Goal: Task Accomplishment & Management: Manage account settings

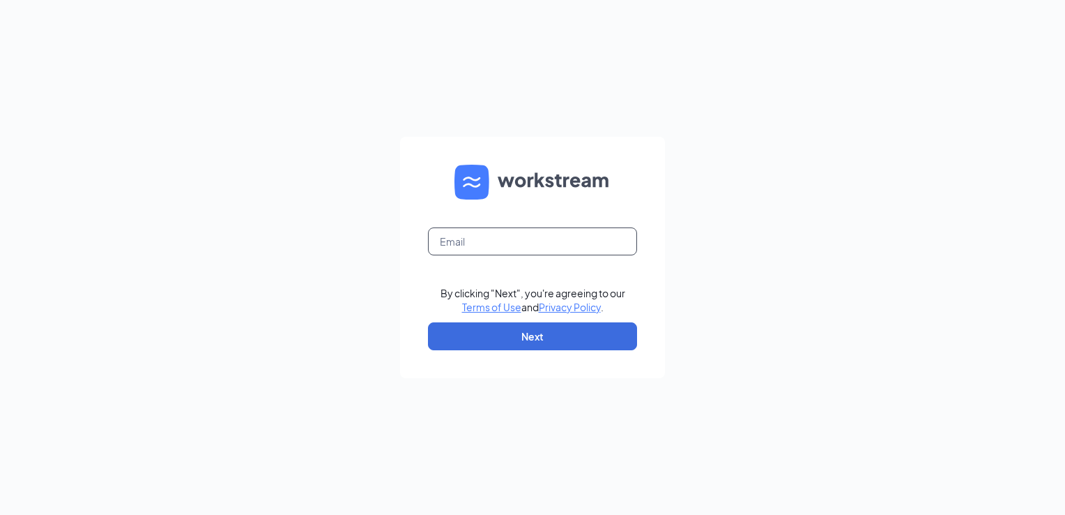
click at [469, 238] on input "text" at bounding box center [532, 241] width 209 height 28
type input "hpehrs@msn.com"
click at [542, 344] on button "Next" at bounding box center [532, 336] width 209 height 28
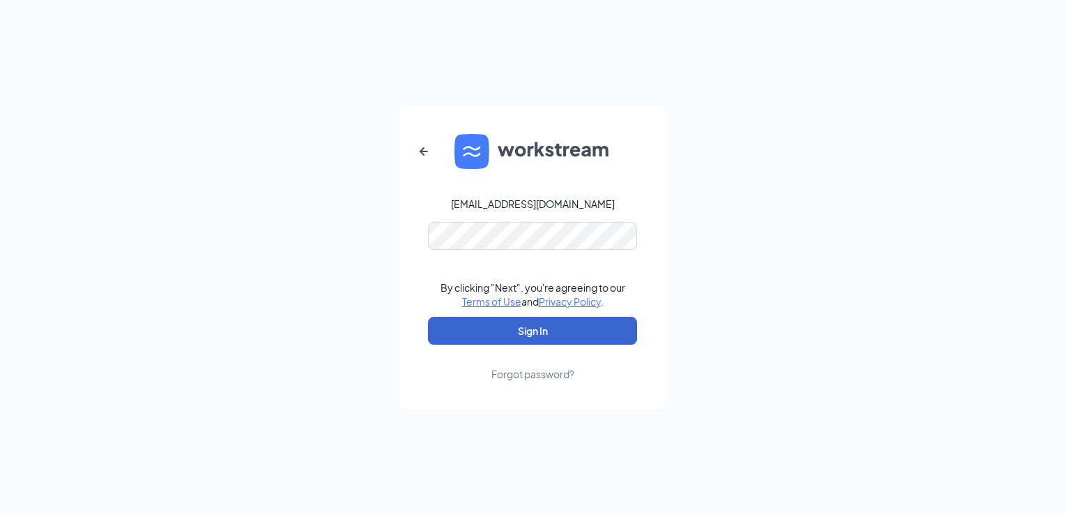
click at [531, 328] on button "Sign In" at bounding box center [532, 331] width 209 height 28
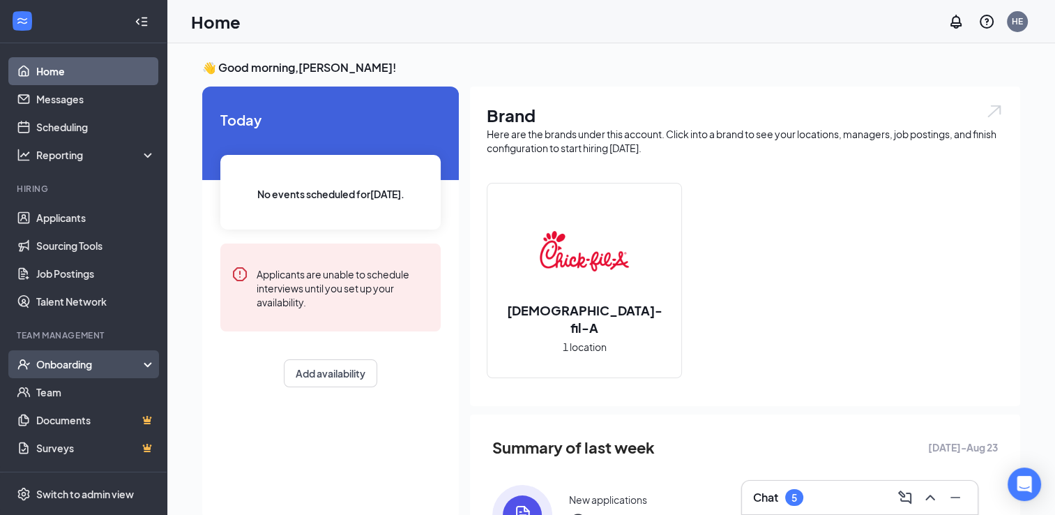
click at [86, 364] on div "Onboarding" at bounding box center [89, 364] width 107 height 14
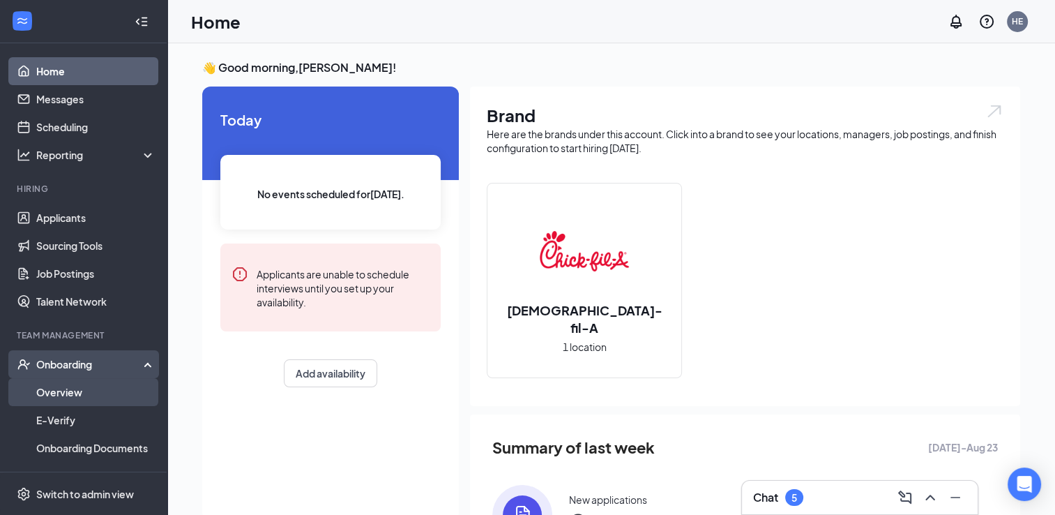
click at [59, 388] on link "Overview" at bounding box center [95, 392] width 119 height 28
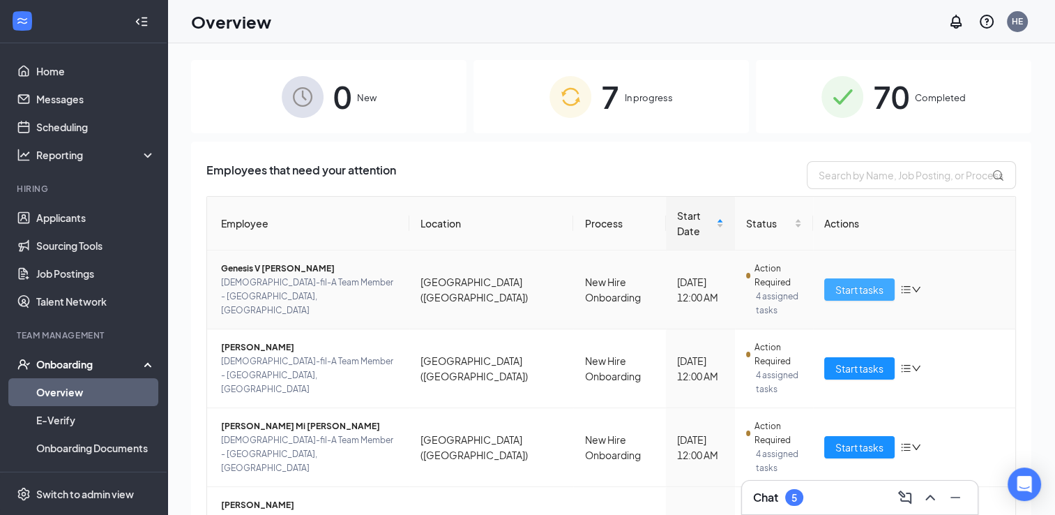
click at [856, 282] on span "Start tasks" at bounding box center [859, 289] width 48 height 15
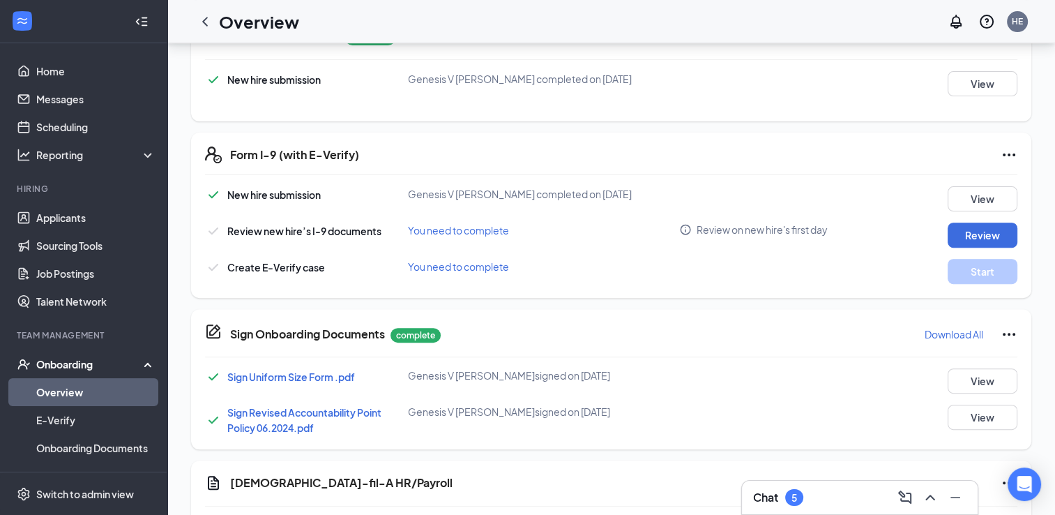
scroll to position [627, 0]
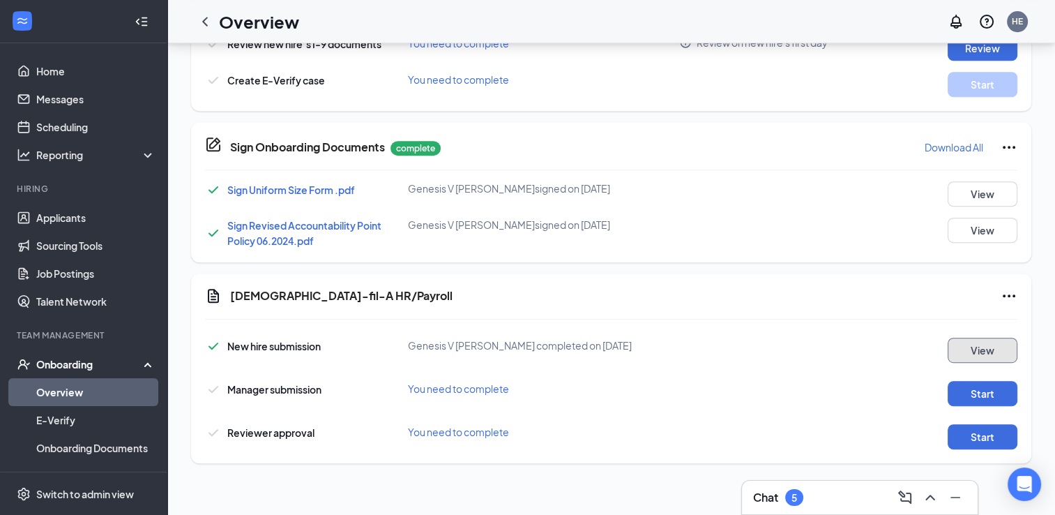
click at [965, 337] on button "View" at bounding box center [982, 349] width 70 height 25
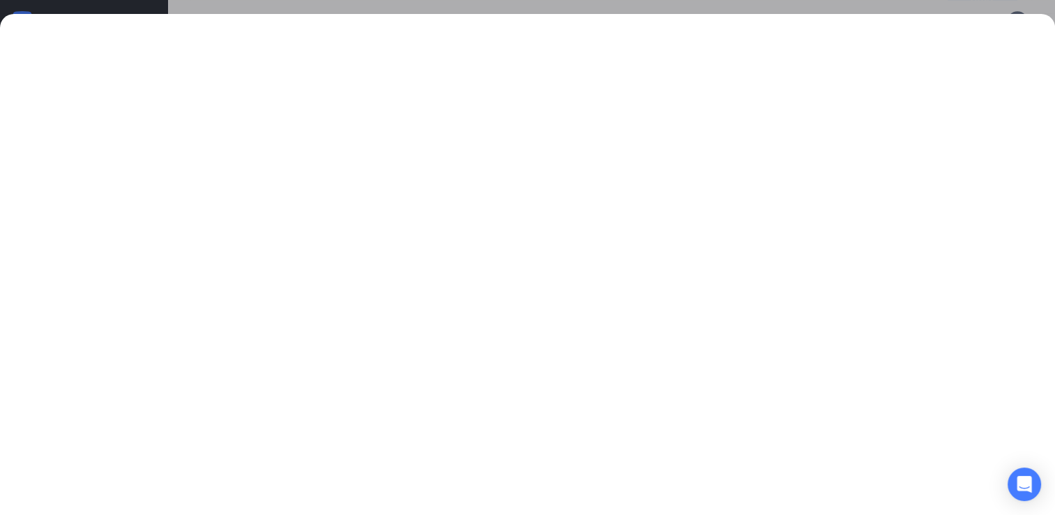
scroll to position [870, 0]
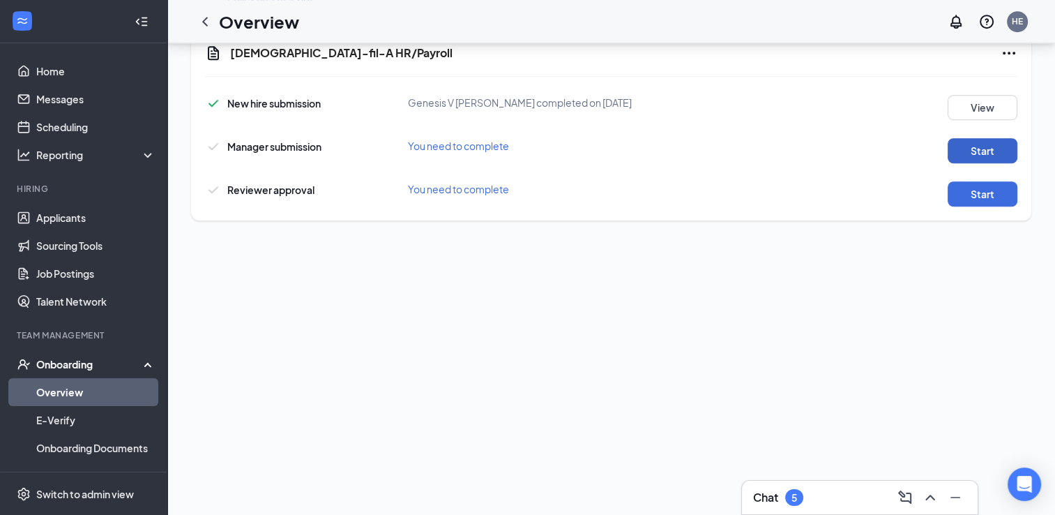
click at [965, 138] on button "Start" at bounding box center [982, 150] width 70 height 25
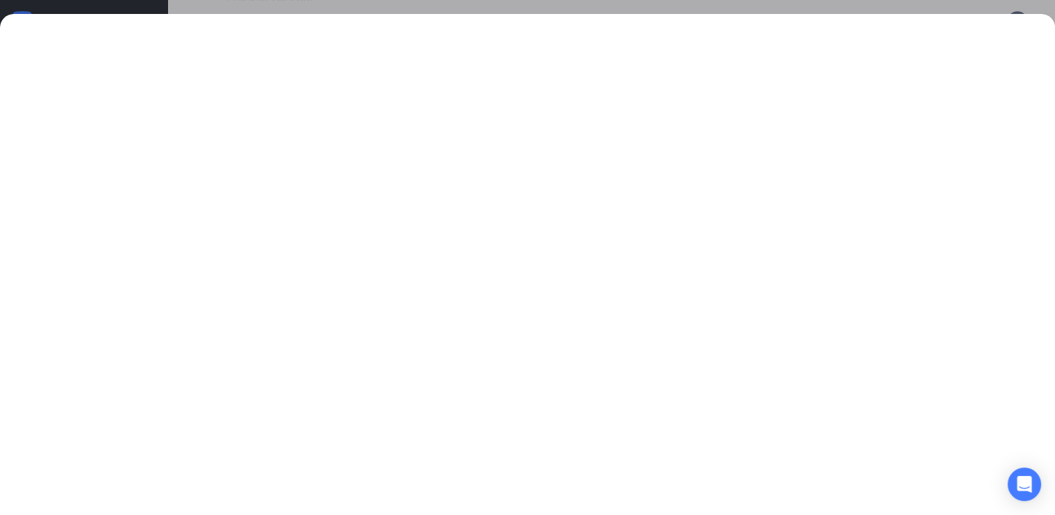
scroll to position [800, 0]
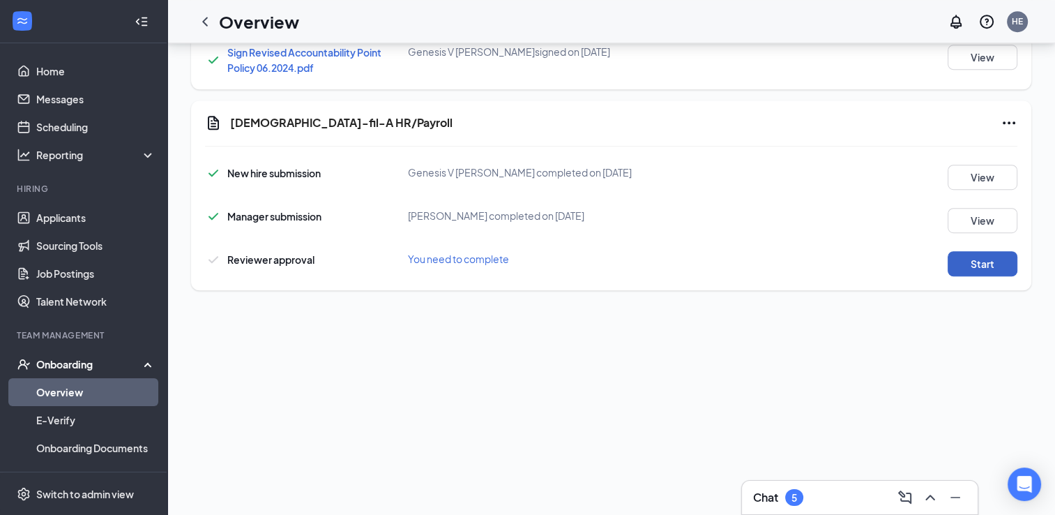
click at [970, 254] on button "Start" at bounding box center [982, 263] width 70 height 25
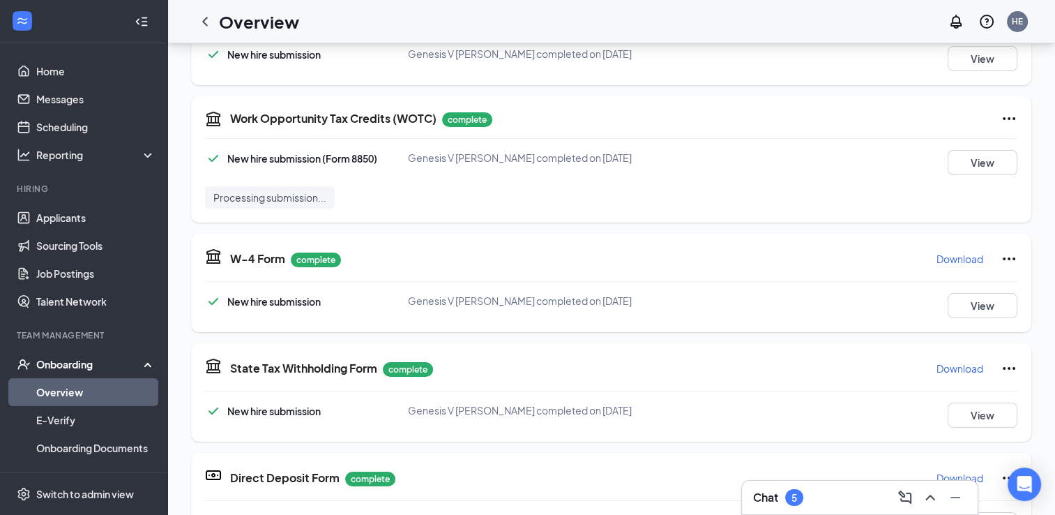
scroll to position [791, 0]
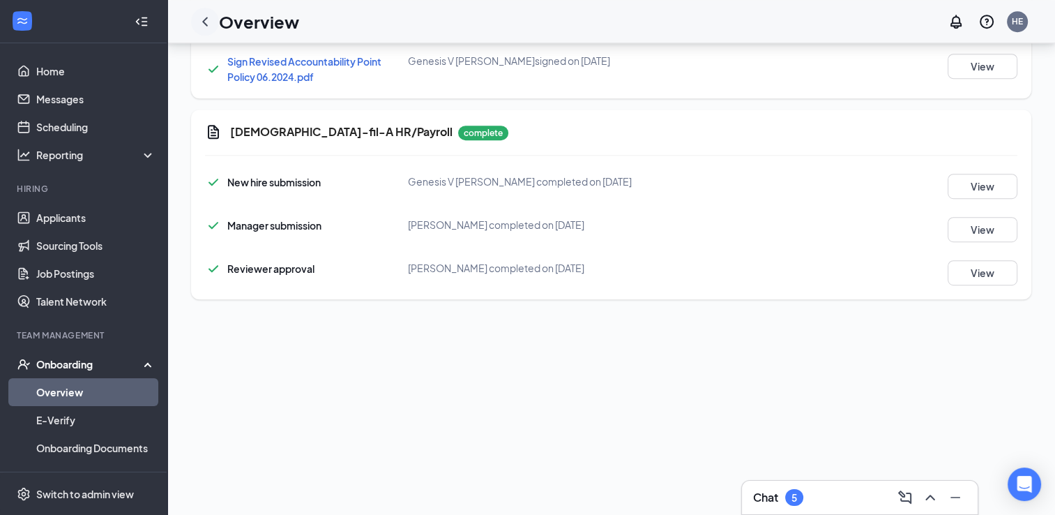
click at [206, 19] on icon "ChevronLeft" at bounding box center [205, 21] width 17 height 17
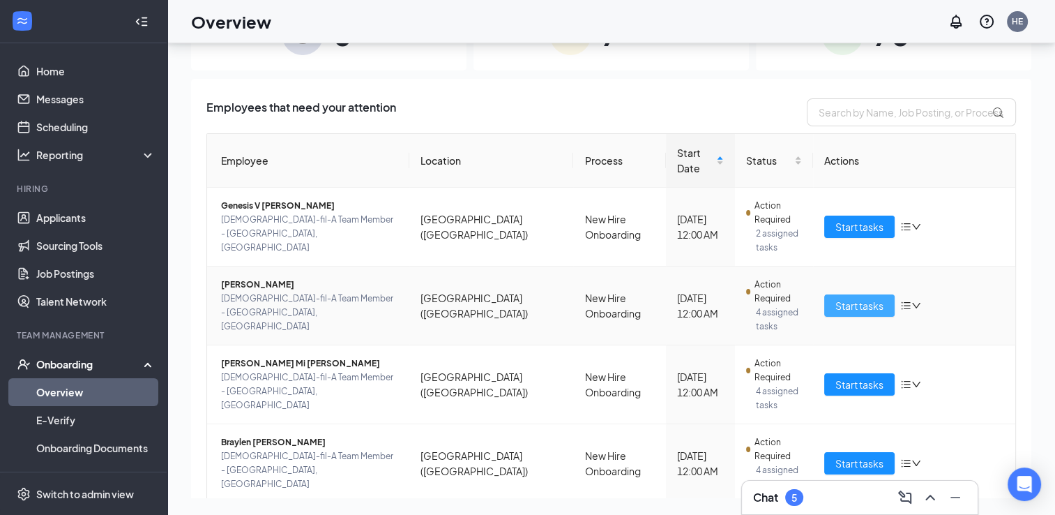
click at [846, 298] on span "Start tasks" at bounding box center [859, 305] width 48 height 15
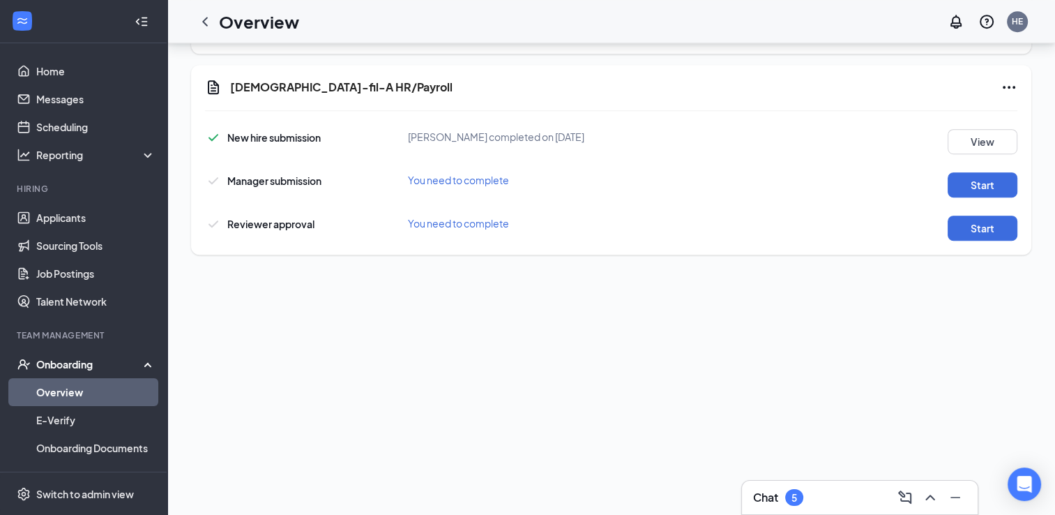
scroll to position [837, 0]
click at [966, 132] on button "View" at bounding box center [982, 140] width 70 height 25
click at [971, 172] on button "Start" at bounding box center [982, 184] width 70 height 25
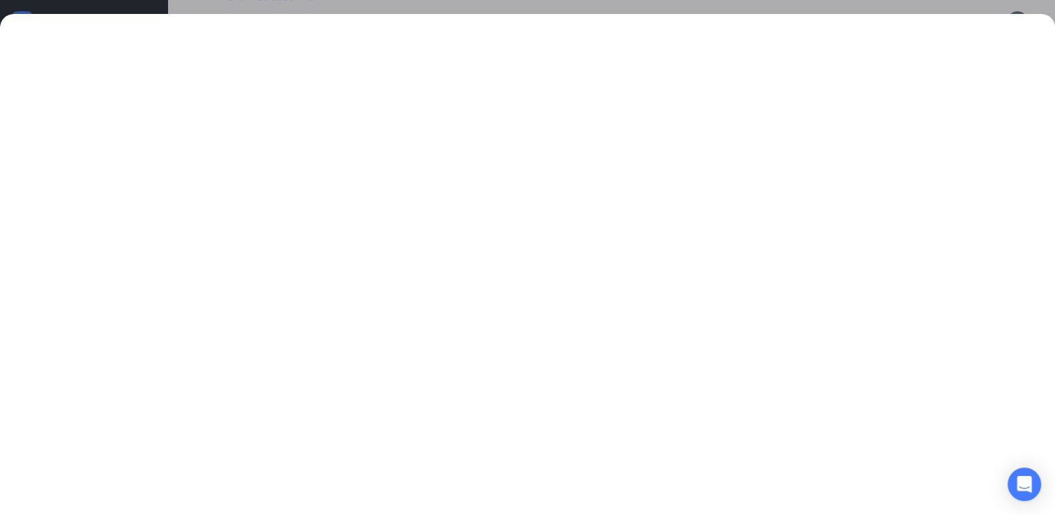
scroll to position [870, 0]
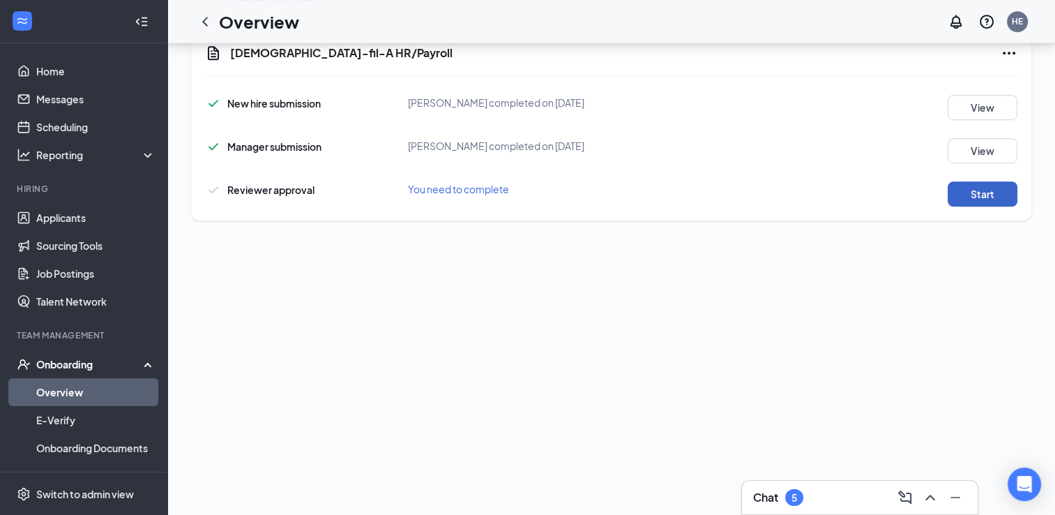
click at [967, 181] on button "Start" at bounding box center [982, 193] width 70 height 25
click at [206, 20] on icon "ChevronLeft" at bounding box center [205, 21] width 17 height 17
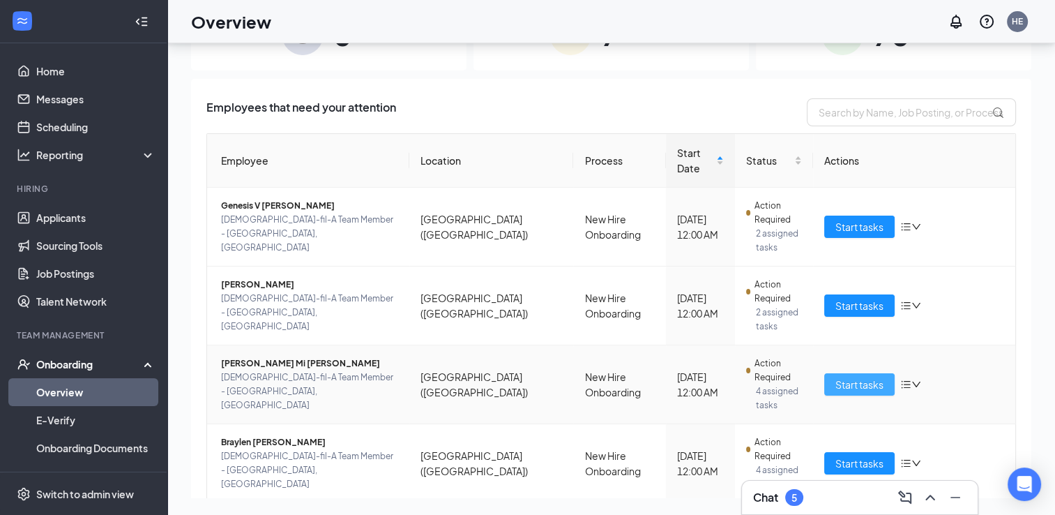
click at [856, 376] on span "Start tasks" at bounding box center [859, 383] width 48 height 15
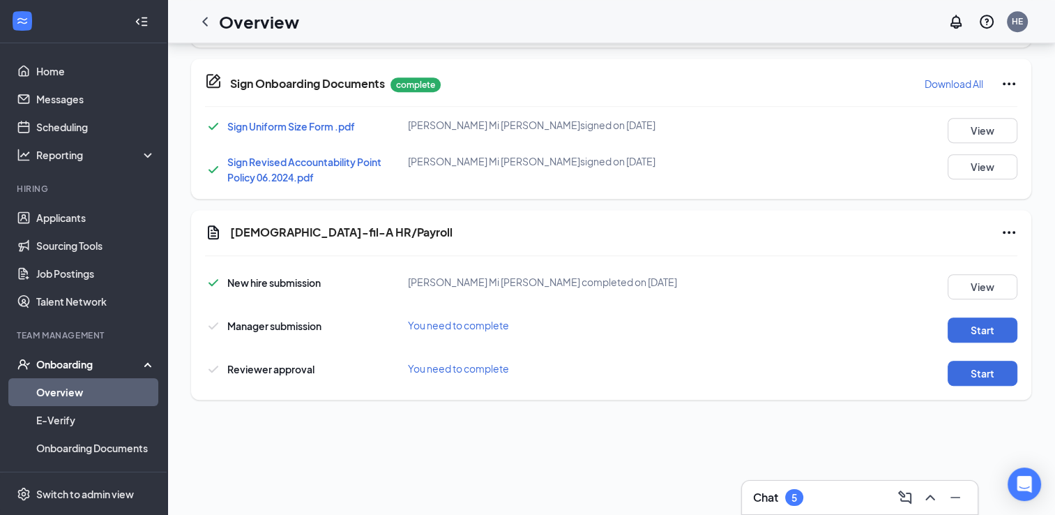
scroll to position [697, 0]
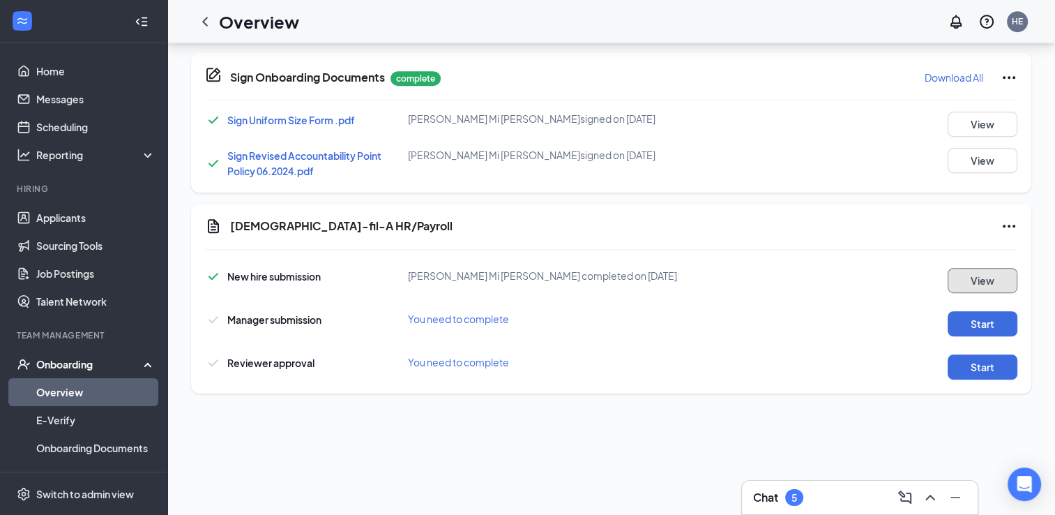
click at [966, 268] on button "View" at bounding box center [982, 280] width 70 height 25
click at [952, 311] on button "Start" at bounding box center [982, 323] width 70 height 25
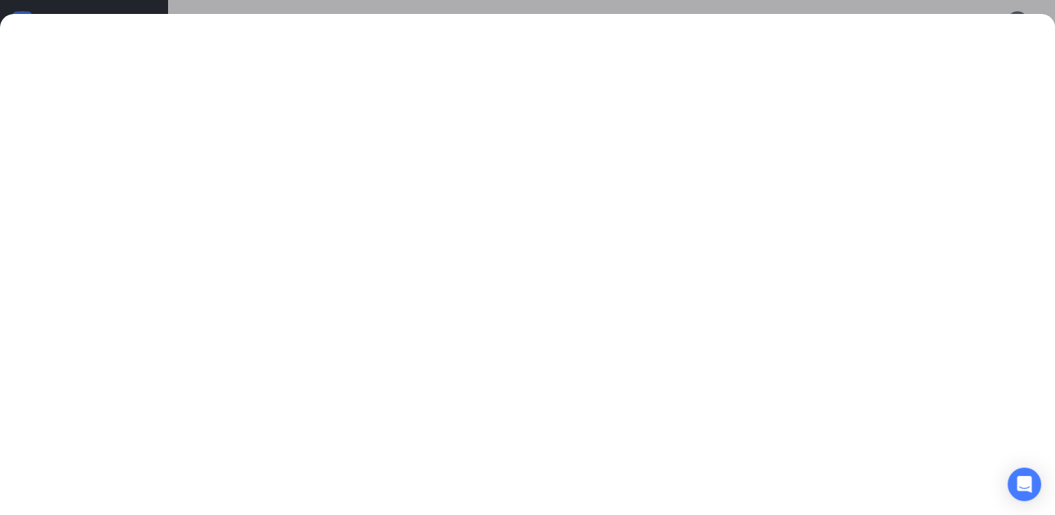
scroll to position [767, 0]
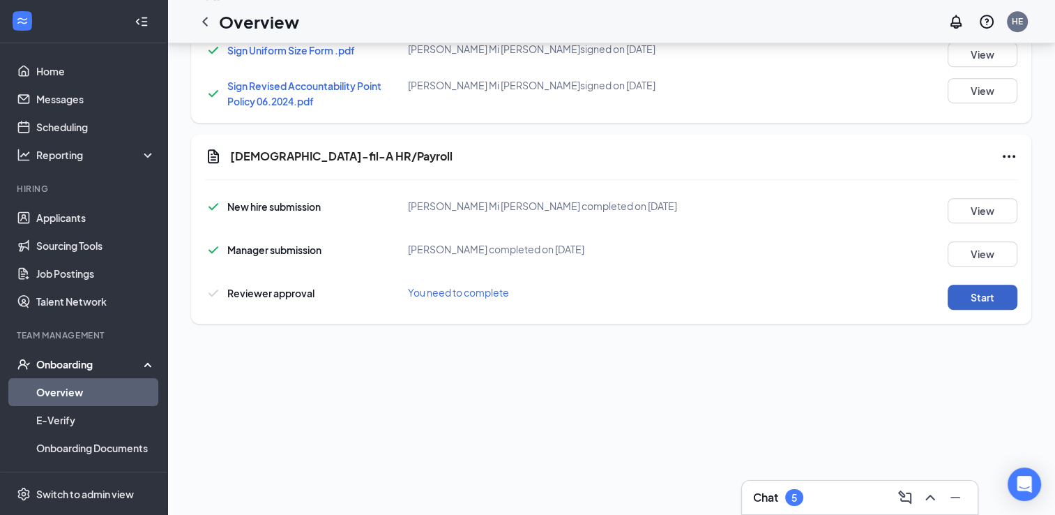
click at [988, 286] on button "Start" at bounding box center [982, 296] width 70 height 25
click at [209, 21] on icon "ChevronLeft" at bounding box center [205, 21] width 17 height 17
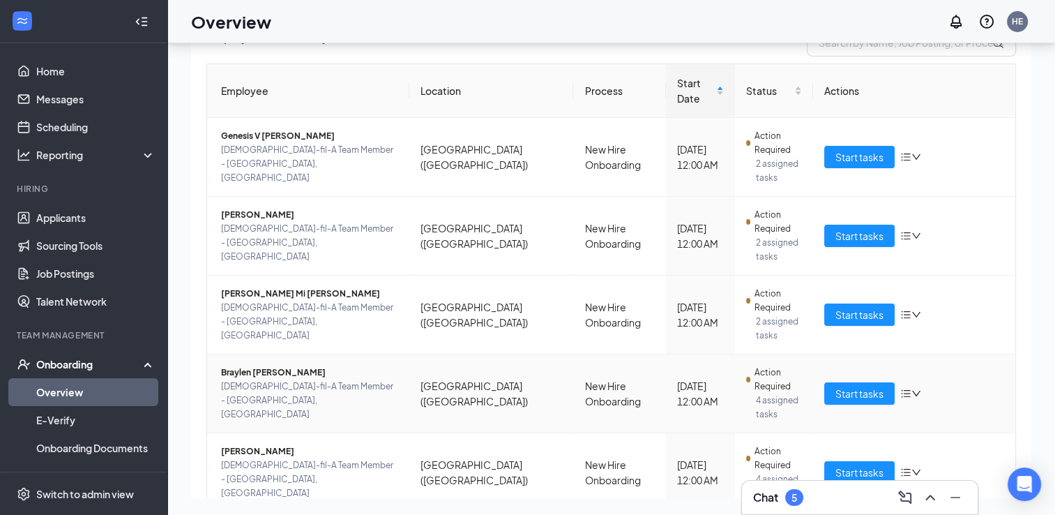
scroll to position [123, 0]
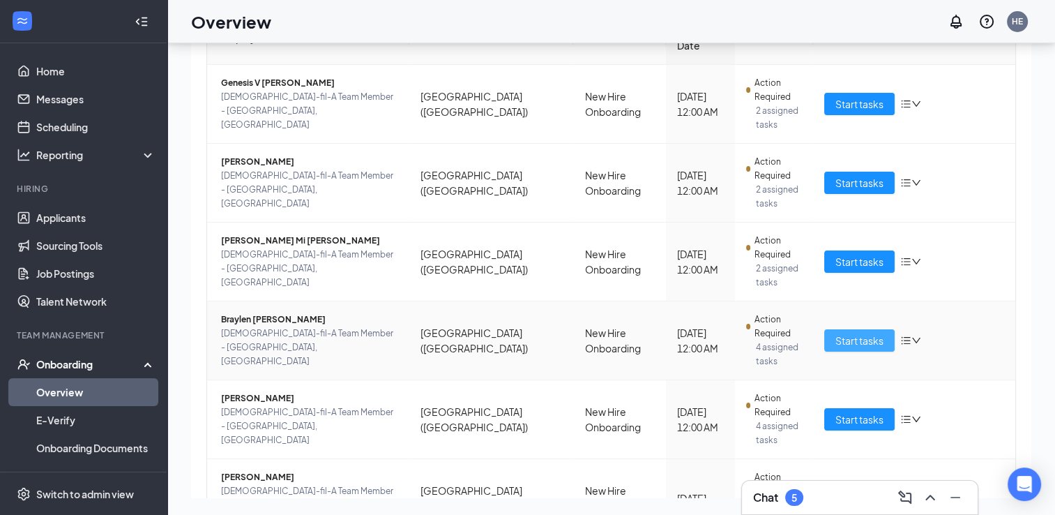
click at [860, 333] on span "Start tasks" at bounding box center [859, 340] width 48 height 15
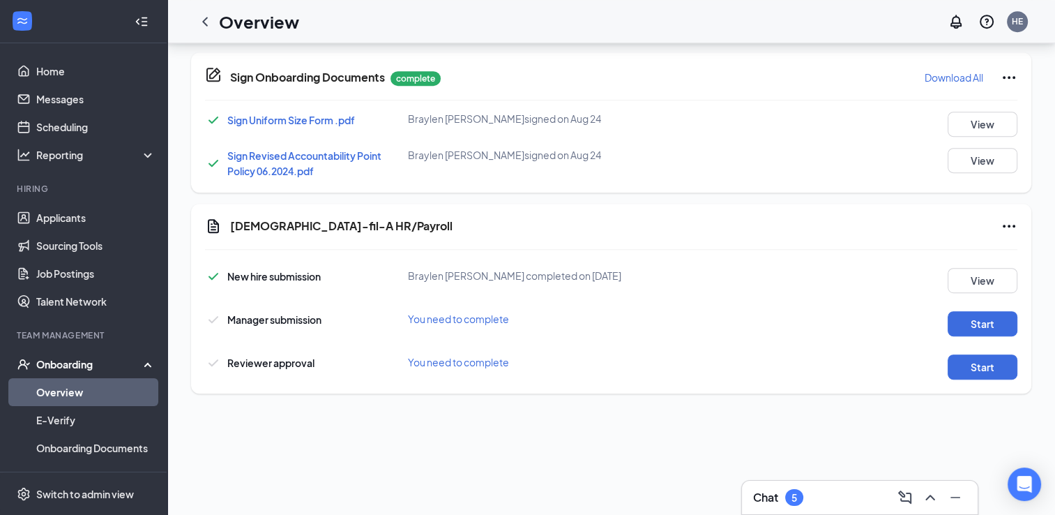
scroll to position [870, 0]
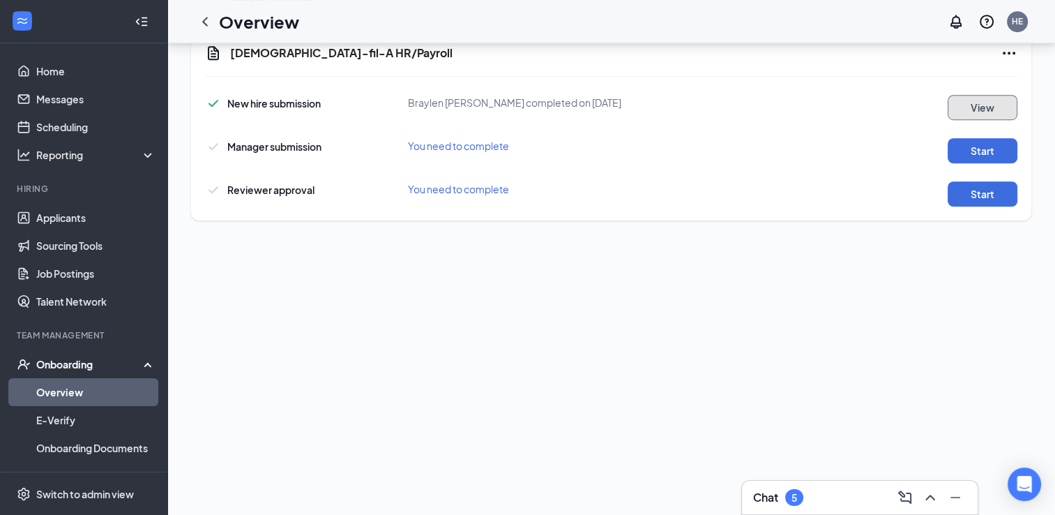
click at [966, 95] on button "View" at bounding box center [982, 107] width 70 height 25
click at [974, 143] on button "Start" at bounding box center [982, 150] width 70 height 25
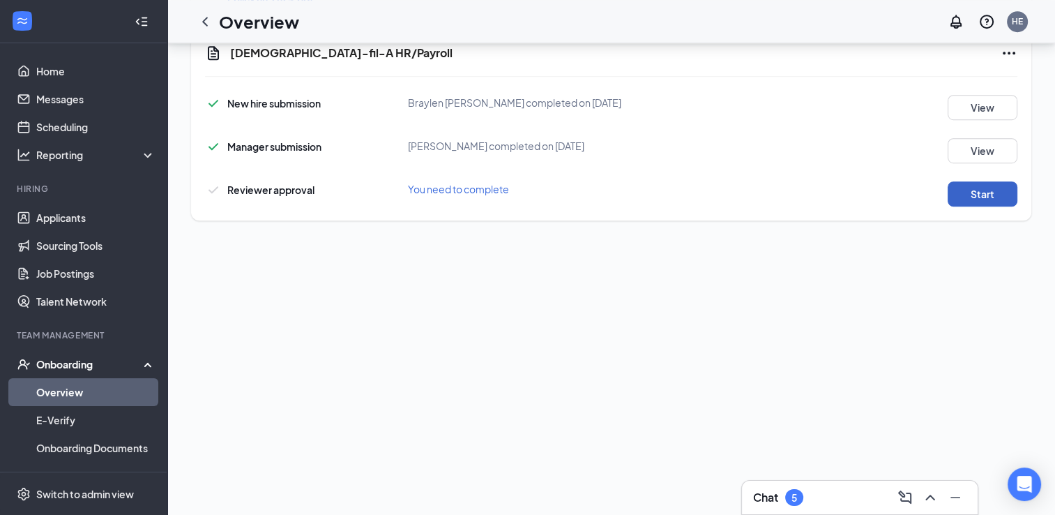
click at [977, 181] on button "Start" at bounding box center [982, 193] width 70 height 25
click at [206, 18] on icon "ChevronLeft" at bounding box center [205, 21] width 6 height 9
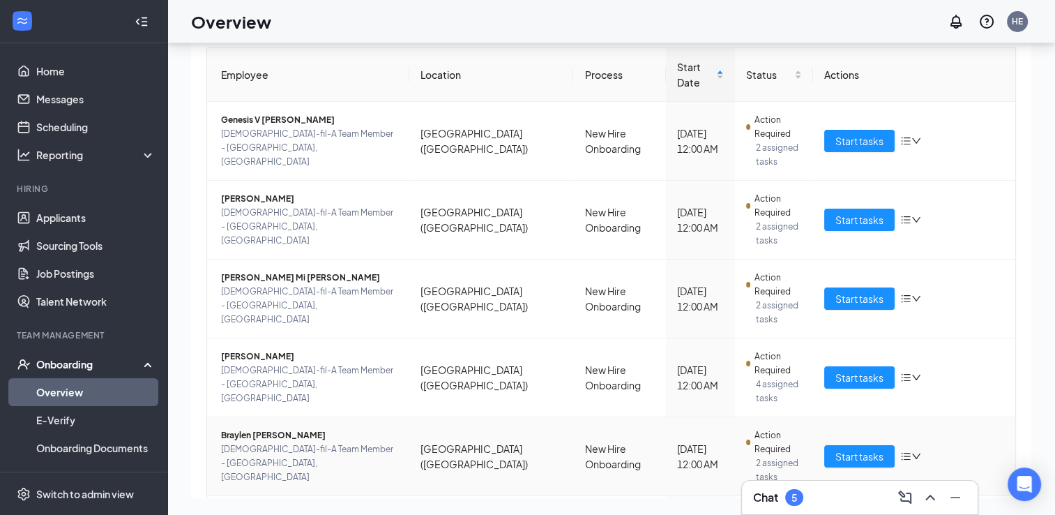
scroll to position [53, 0]
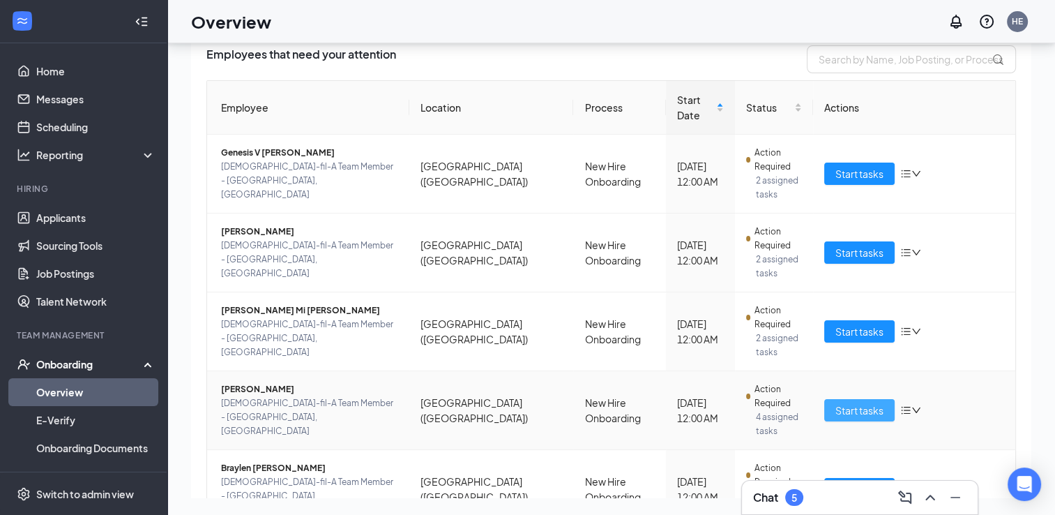
click at [843, 402] on span "Start tasks" at bounding box center [859, 409] width 48 height 15
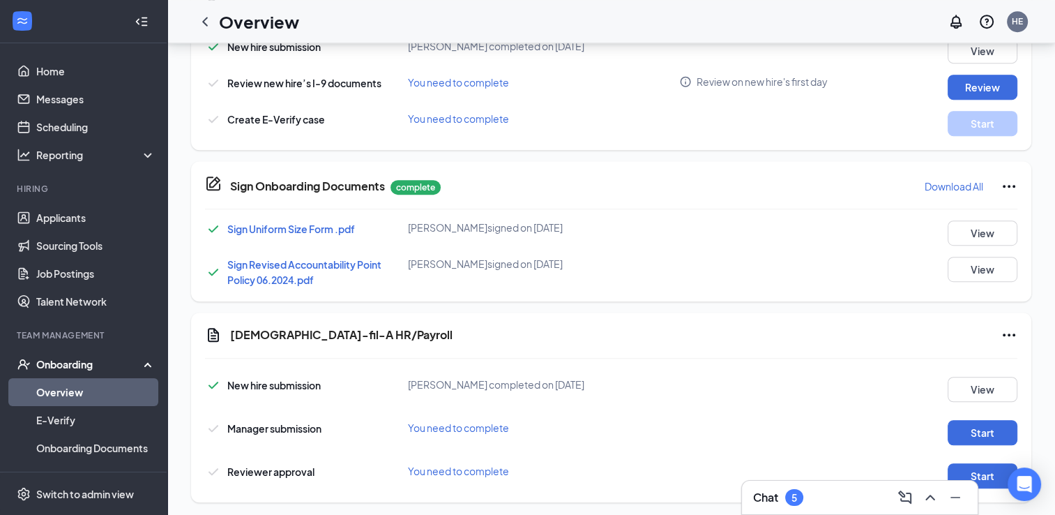
scroll to position [853, 0]
click at [982, 379] on button "View" at bounding box center [982, 388] width 70 height 25
click at [996, 420] on button "Start" at bounding box center [982, 432] width 70 height 25
click at [987, 463] on button "Start" at bounding box center [982, 475] width 70 height 25
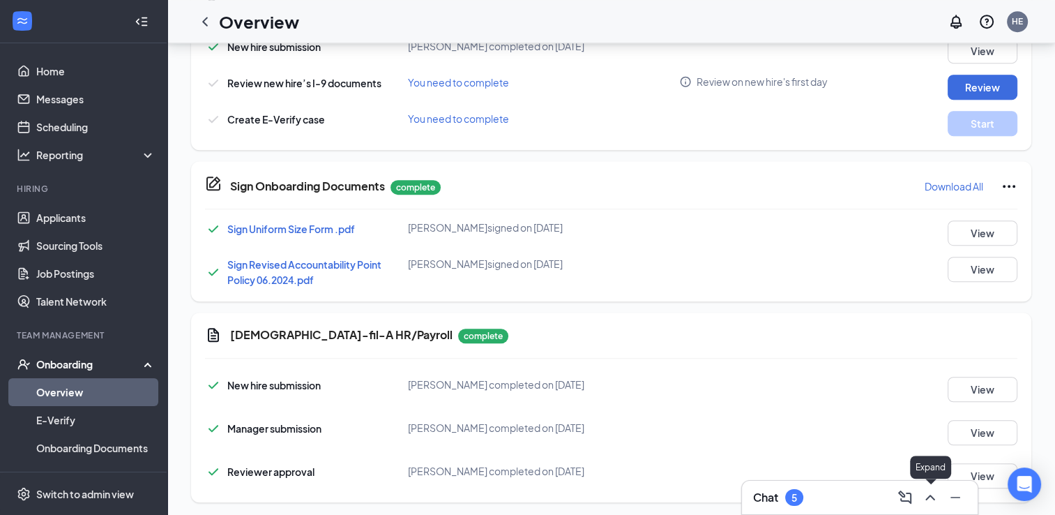
click at [931, 498] on icon "ChevronUp" at bounding box center [929, 497] width 9 height 6
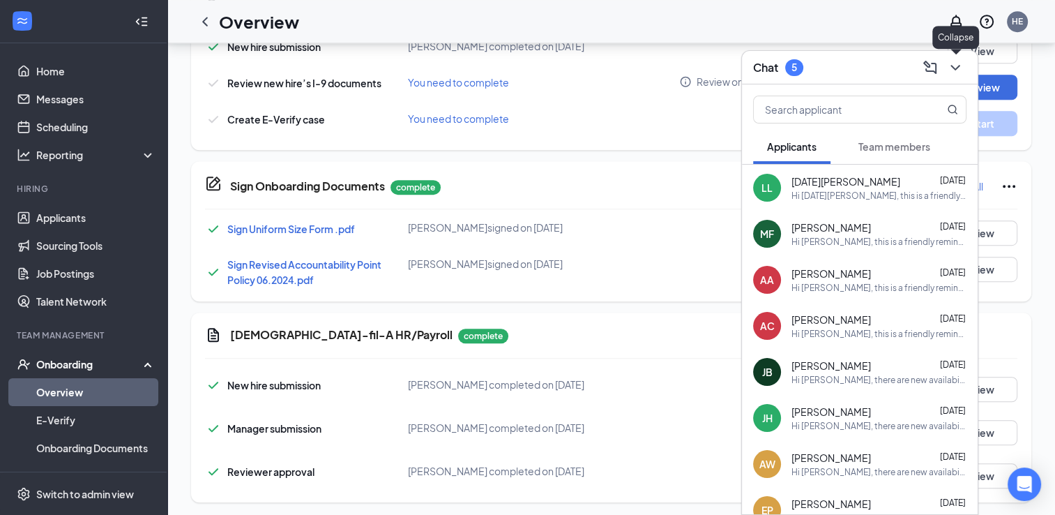
click at [958, 71] on icon "ChevronDown" at bounding box center [955, 67] width 17 height 17
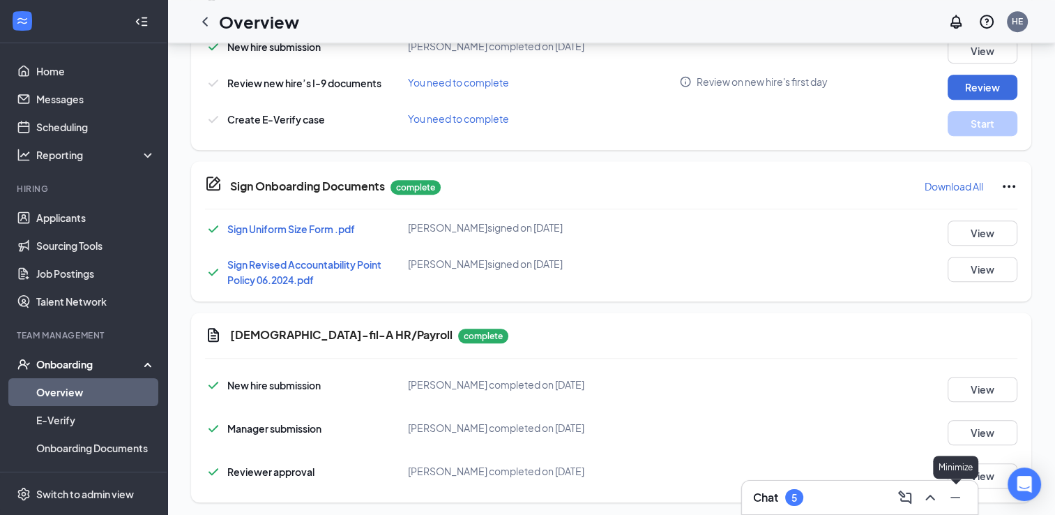
click at [958, 496] on icon "Minimize" at bounding box center [955, 497] width 17 height 17
click at [207, 26] on icon "ChevronLeft" at bounding box center [205, 21] width 17 height 17
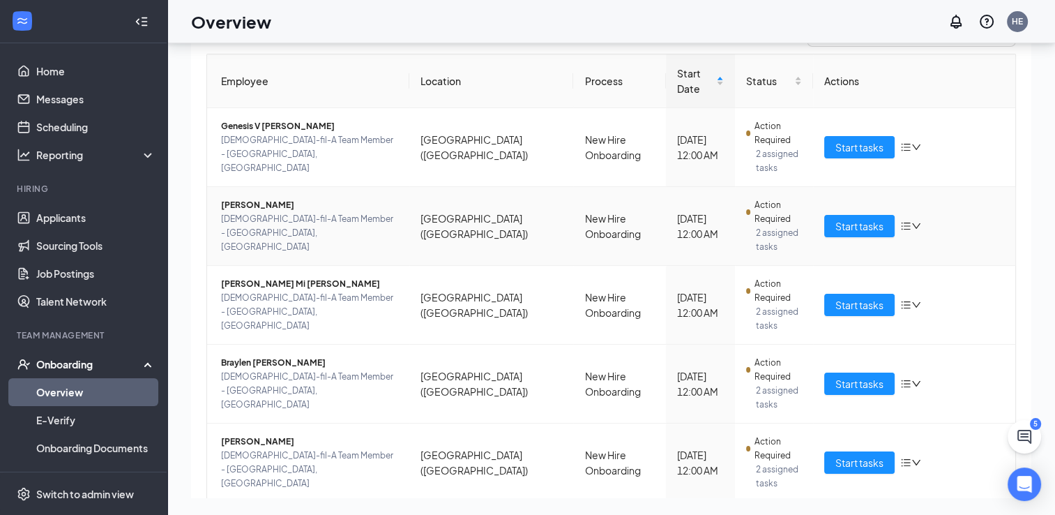
scroll to position [123, 0]
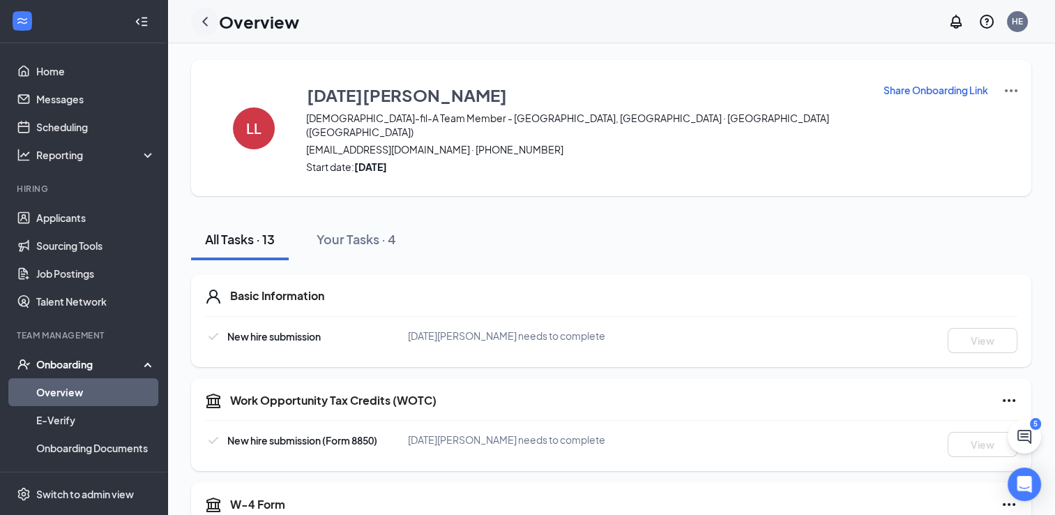
click at [206, 24] on icon "ChevronLeft" at bounding box center [205, 21] width 6 height 9
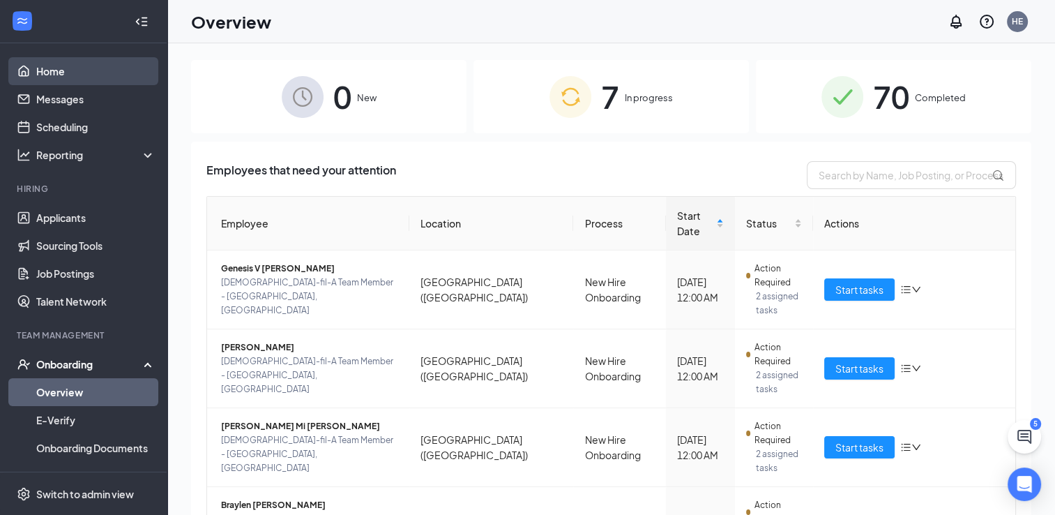
click at [56, 68] on link "Home" at bounding box center [95, 71] width 119 height 28
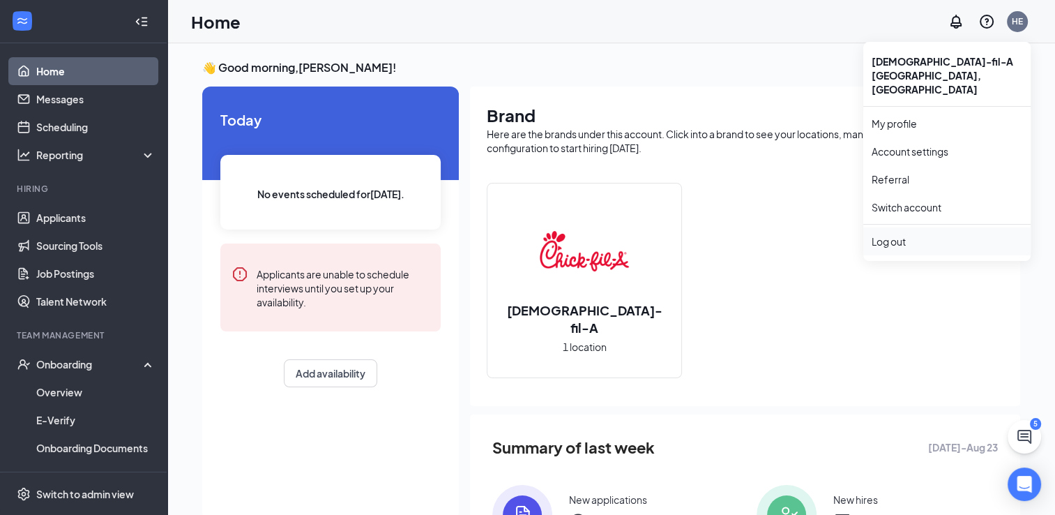
click at [890, 234] on div "Log out" at bounding box center [946, 241] width 151 height 14
